Goal: Task Accomplishment & Management: Complete application form

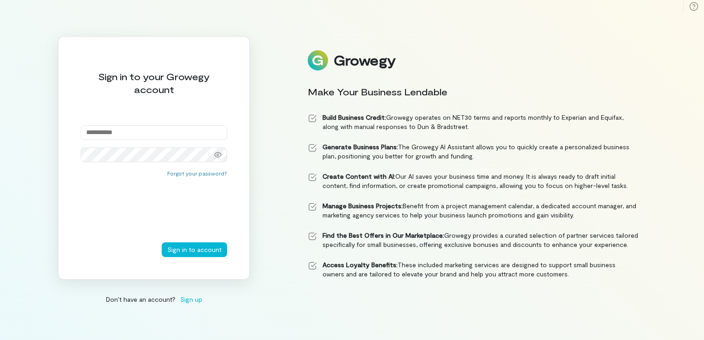
click at [142, 131] on input "email" at bounding box center [154, 132] width 146 height 15
type input "**********"
click at [202, 250] on button "Sign in to account" at bounding box center [194, 249] width 65 height 15
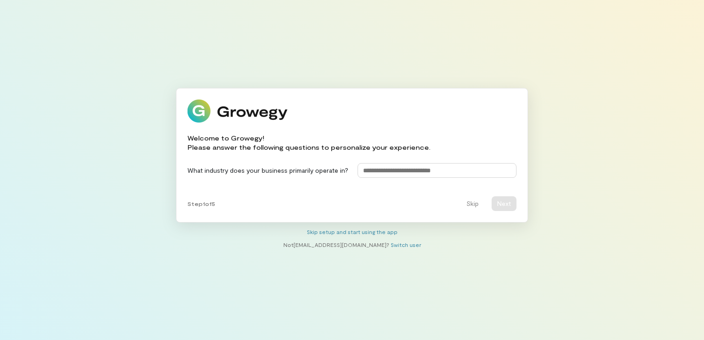
click at [396, 174] on input at bounding box center [436, 170] width 159 height 15
type input "*"
type input "**********"
click at [510, 209] on button "Next" at bounding box center [503, 203] width 25 height 15
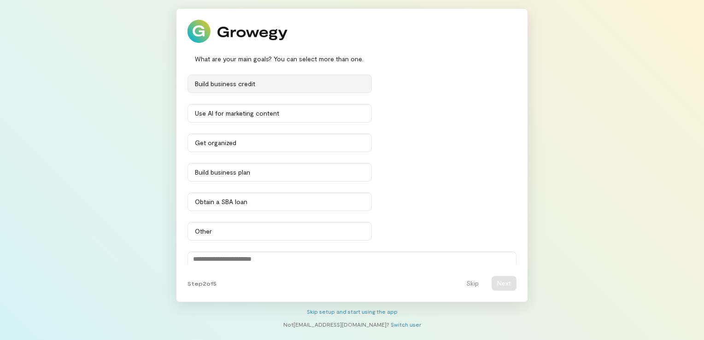
click at [235, 91] on button "Build business credit" at bounding box center [279, 84] width 184 height 18
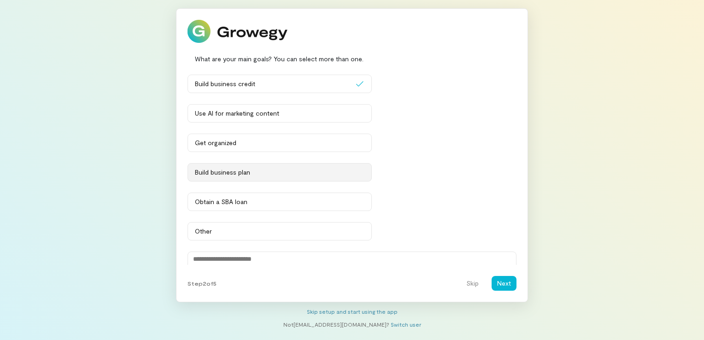
click at [241, 170] on div "Build business plan" at bounding box center [279, 172] width 169 height 9
click at [250, 114] on div "Use AI for marketing content" at bounding box center [279, 113] width 169 height 9
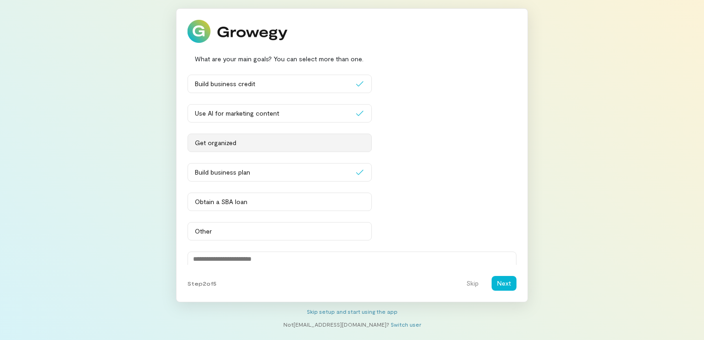
click at [256, 140] on div "Get organized" at bounding box center [279, 142] width 169 height 9
click at [495, 282] on button "Next" at bounding box center [503, 283] width 25 height 15
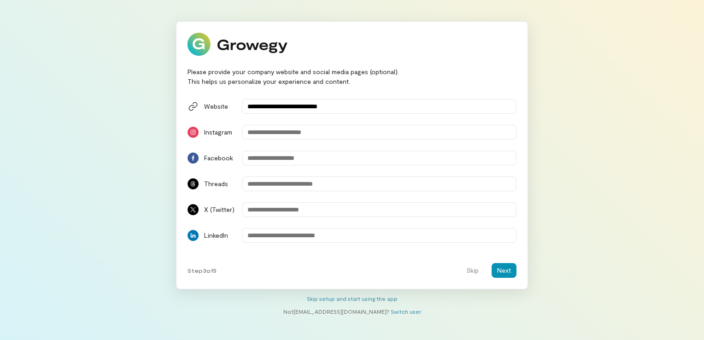
type input "**********"
click at [505, 267] on button "Next" at bounding box center [503, 270] width 25 height 15
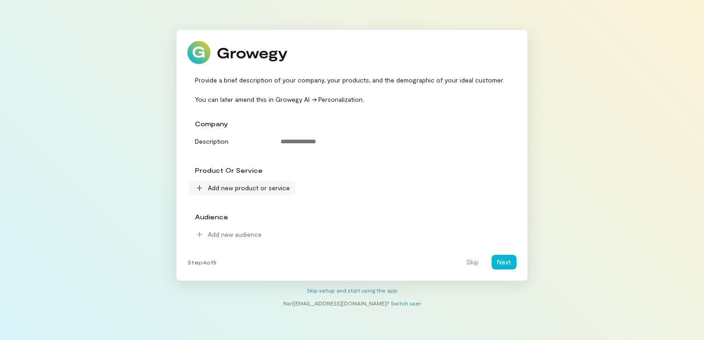
click at [265, 190] on span "Add new product or service" at bounding box center [249, 187] width 82 height 9
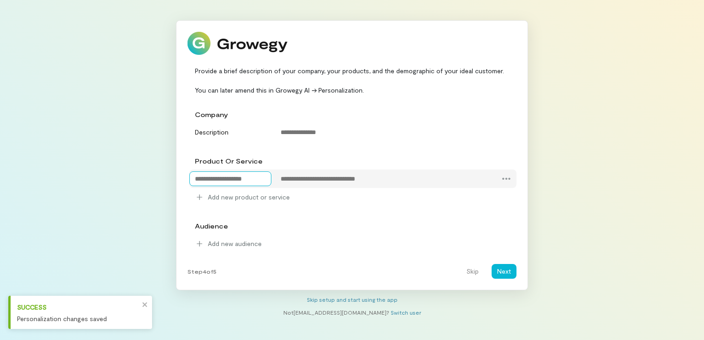
click at [214, 179] on textarea at bounding box center [230, 178] width 82 height 15
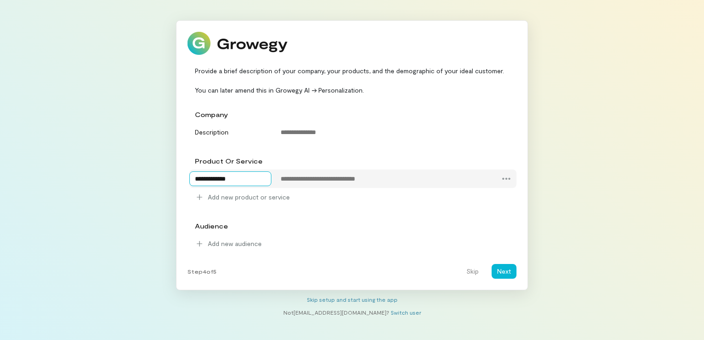
type textarea "**********"
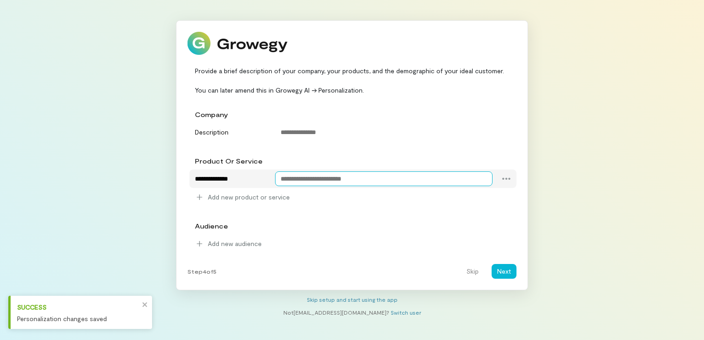
click at [324, 177] on textarea at bounding box center [384, 178] width 218 height 15
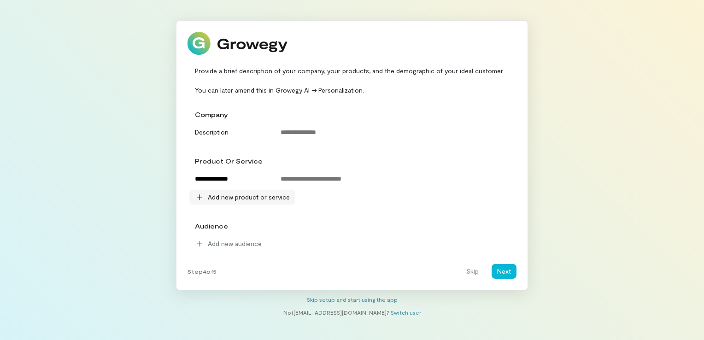
click at [216, 199] on span "Add new product or service" at bounding box center [249, 196] width 82 height 9
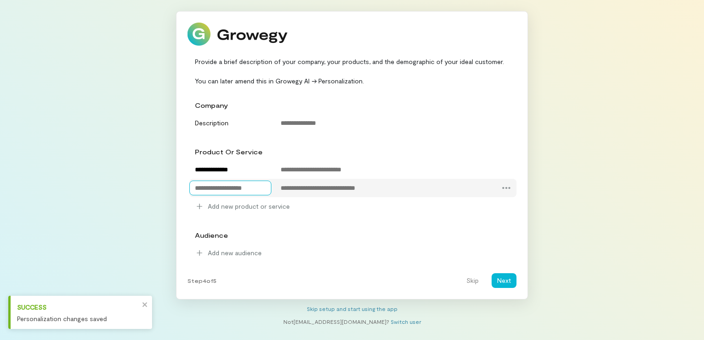
click at [221, 189] on textarea at bounding box center [230, 187] width 82 height 15
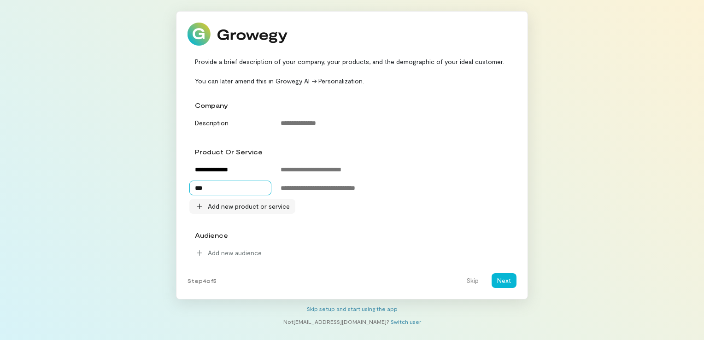
type textarea "*"
type textarea "**********"
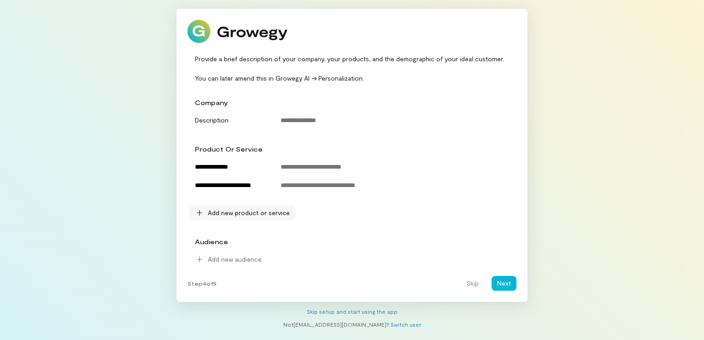
click at [228, 213] on span "Add new product or service" at bounding box center [249, 212] width 82 height 9
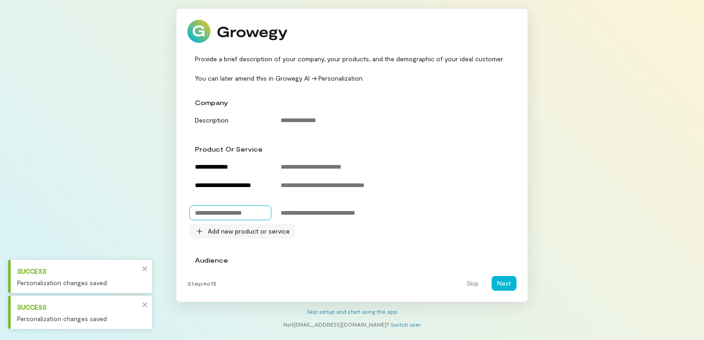
click at [228, 213] on textarea at bounding box center [230, 212] width 82 height 15
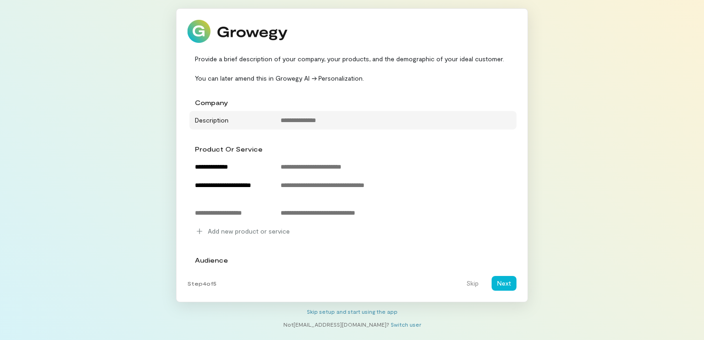
click at [223, 120] on div "Description" at bounding box center [230, 119] width 82 height 12
click at [328, 122] on textarea at bounding box center [396, 120] width 242 height 15
click at [238, 126] on div "Description" at bounding box center [352, 120] width 327 height 18
click at [236, 120] on div "Description" at bounding box center [230, 119] width 82 height 12
click at [343, 113] on textarea at bounding box center [396, 120] width 242 height 15
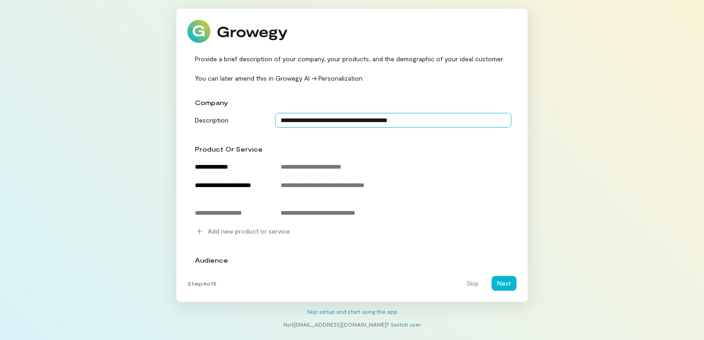
scroll to position [22, 0]
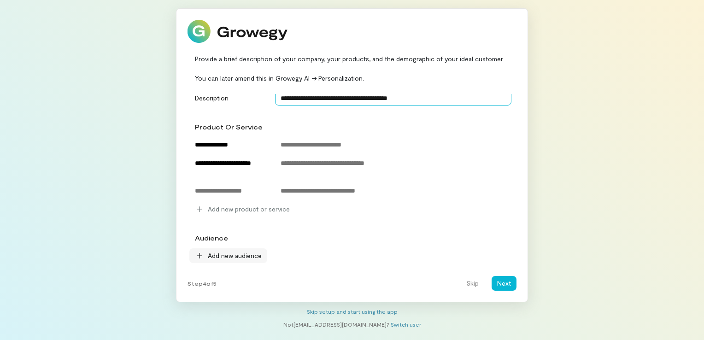
type textarea "**********"
click at [259, 255] on span "Add new audience" at bounding box center [235, 255] width 54 height 9
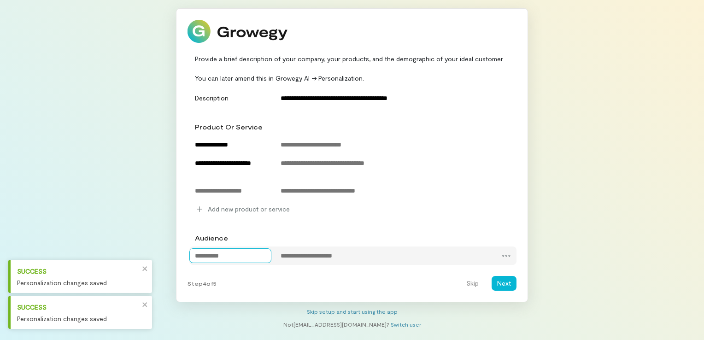
click at [250, 257] on textarea at bounding box center [230, 255] width 82 height 15
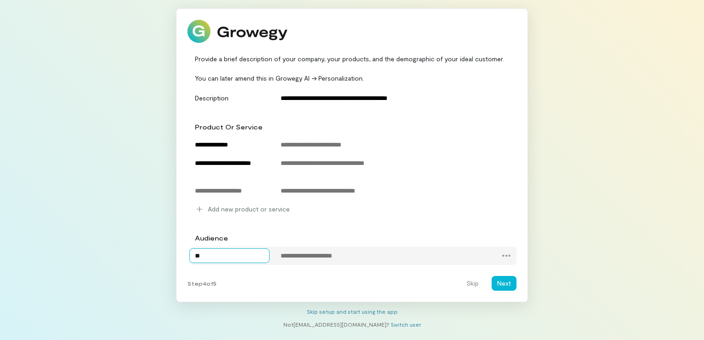
type textarea "*"
type textarea "********"
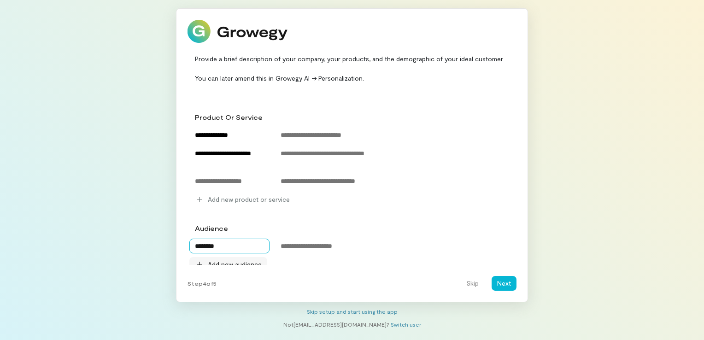
scroll to position [41, 0]
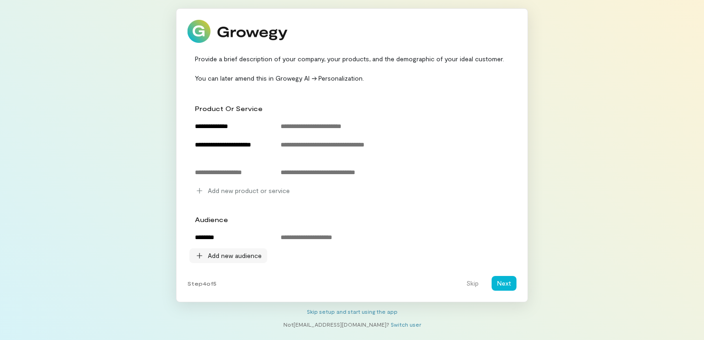
click at [247, 258] on span "Add new audience" at bounding box center [235, 255] width 54 height 9
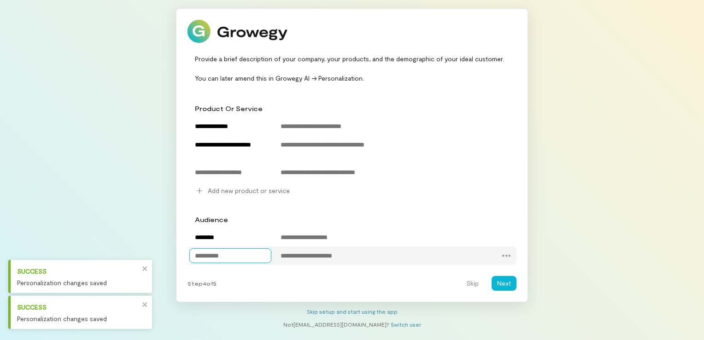
click at [237, 261] on textarea at bounding box center [230, 255] width 82 height 15
type textarea "******"
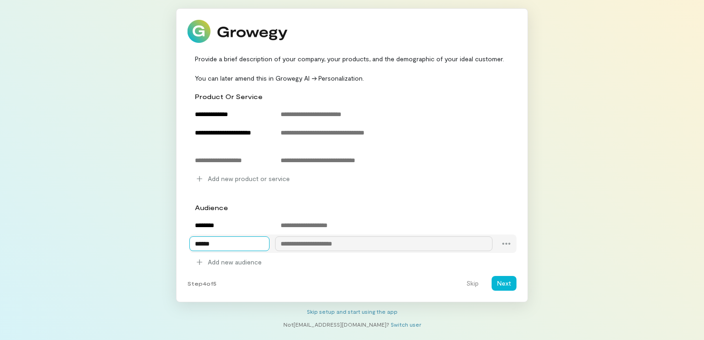
scroll to position [59, 0]
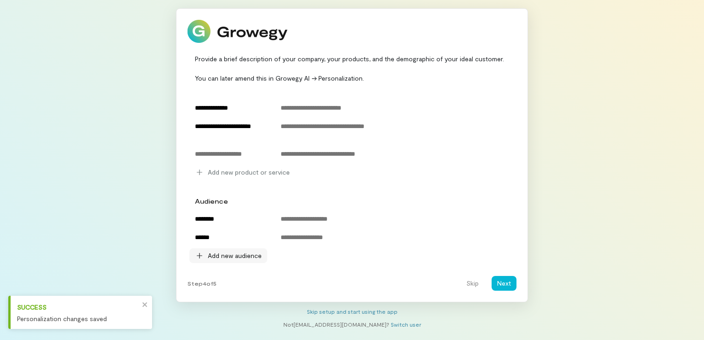
click at [245, 252] on span "Add new audience" at bounding box center [235, 255] width 54 height 9
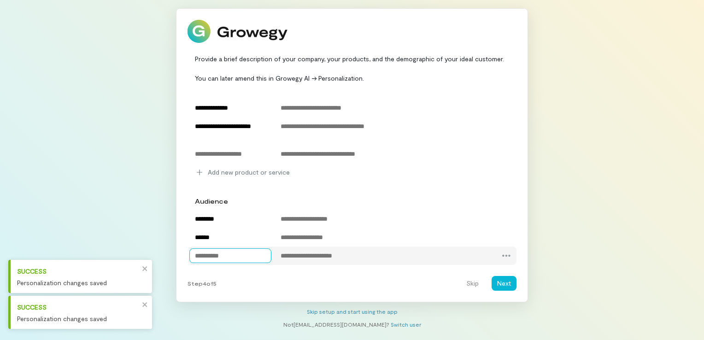
click at [234, 255] on textarea at bounding box center [230, 255] width 82 height 15
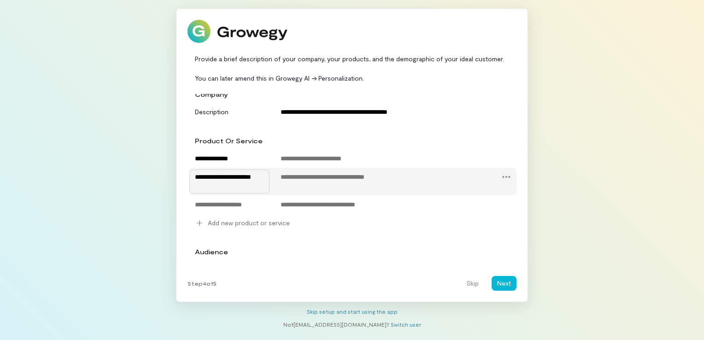
scroll to position [0, 0]
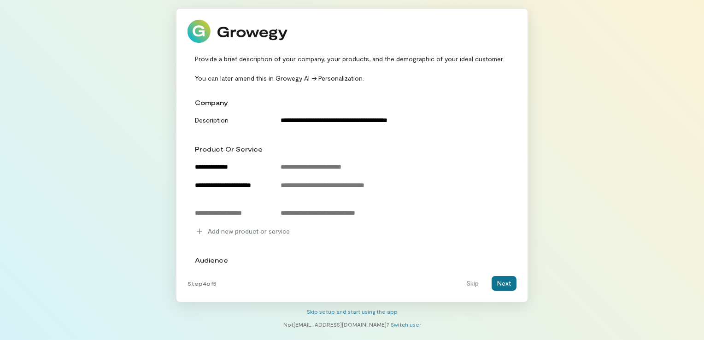
click at [511, 283] on button "Next" at bounding box center [503, 283] width 25 height 15
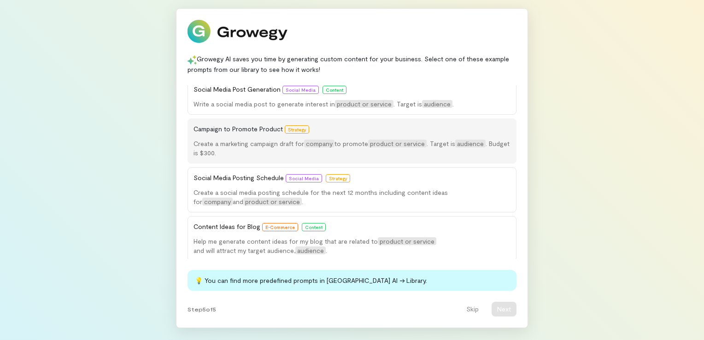
scroll to position [8, 0]
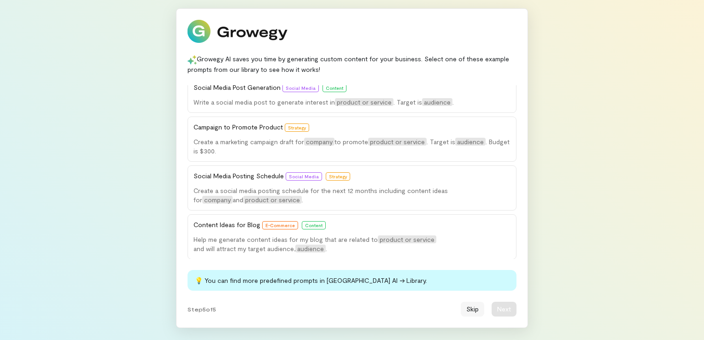
click at [474, 304] on button "Skip" at bounding box center [471, 309] width 23 height 15
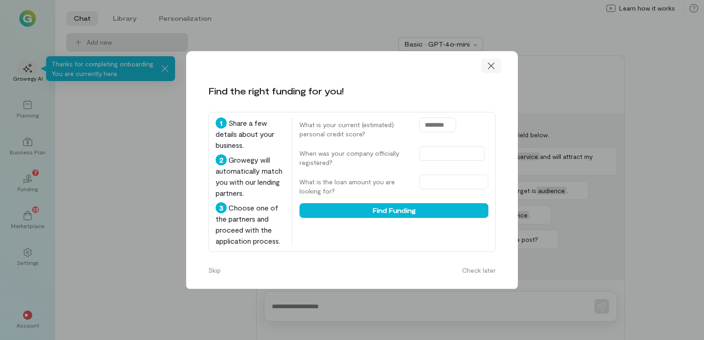
click at [496, 58] on div at bounding box center [491, 65] width 20 height 15
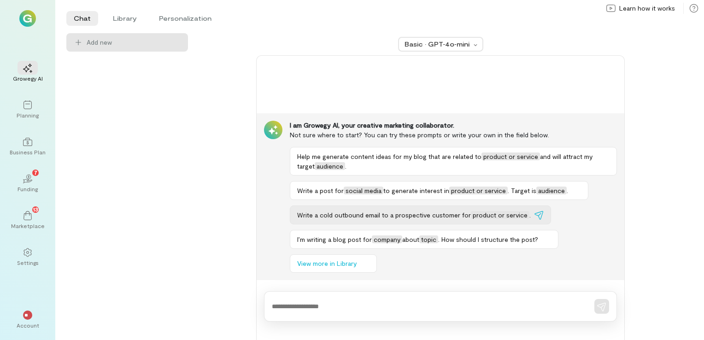
click at [348, 219] on span "Write a cold outbound email to a prospective customer for" at bounding box center [384, 215] width 174 height 8
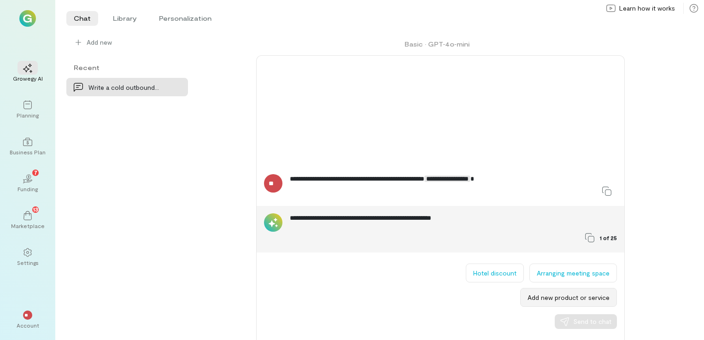
click at [584, 296] on button "Add new product or service" at bounding box center [568, 297] width 97 height 19
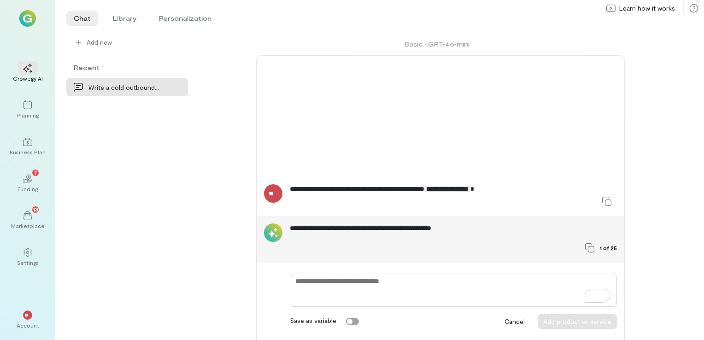
type textarea "*"
click at [41, 176] on div "02 7 Funding" at bounding box center [27, 183] width 33 height 33
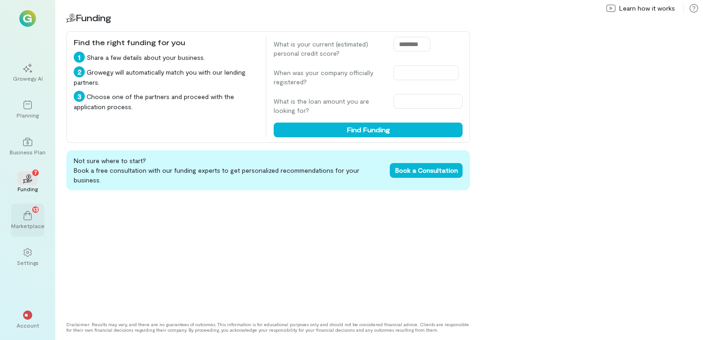
click at [28, 229] on div "13 Marketplace" at bounding box center [27, 220] width 33 height 33
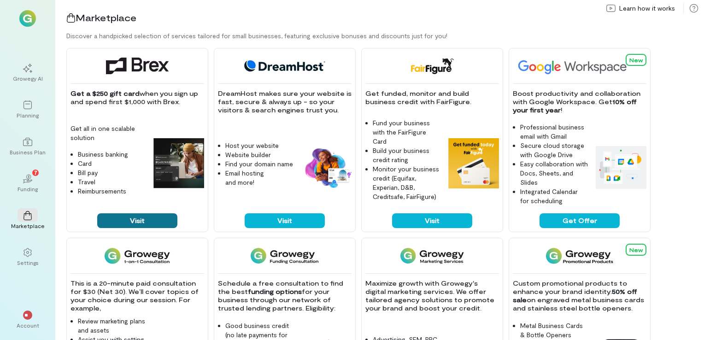
click at [142, 216] on button "Visit" at bounding box center [137, 220] width 80 height 15
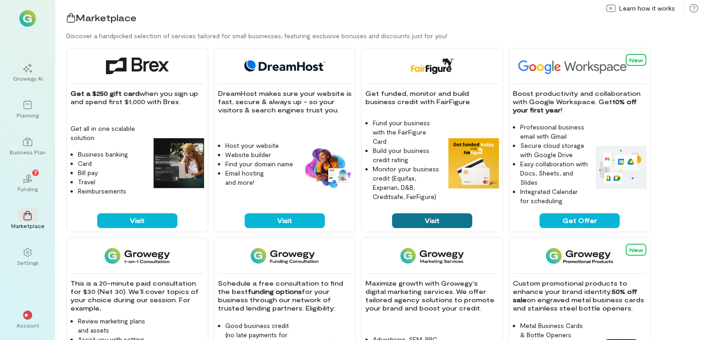
click at [449, 218] on button "Visit" at bounding box center [432, 220] width 80 height 15
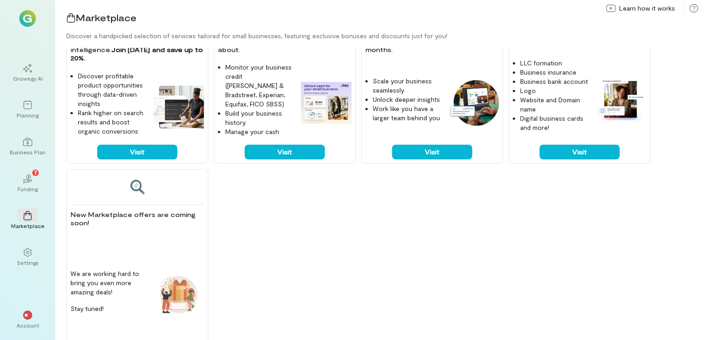
scroll to position [472, 0]
